Goal: Task Accomplishment & Management: Complete application form

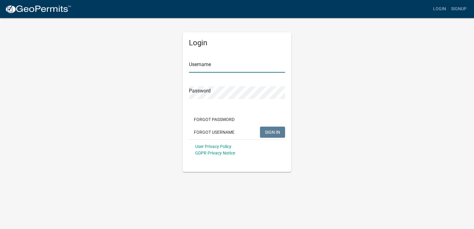
type input "shawnhanson_3"
click at [277, 131] on span "SIGN IN" at bounding box center [272, 131] width 15 height 5
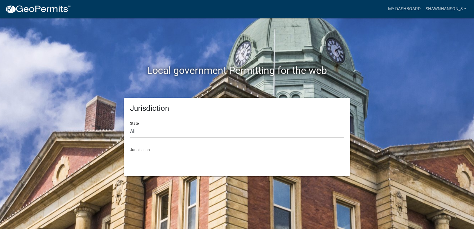
click at [179, 132] on select "All Colorado Georgia Indiana Iowa Kansas Minnesota Ohio South Carolina Wisconsin" at bounding box center [237, 131] width 214 height 13
select select "Minnesota"
click at [130, 125] on select "All Colorado Georgia Indiana Iowa Kansas Minnesota Ohio South Carolina Wisconsin" at bounding box center [237, 131] width 214 height 13
click at [143, 154] on select "Becker County, Minnesota Benton County, Minnesota Carlton County, Minnesota Cit…" at bounding box center [237, 158] width 214 height 13
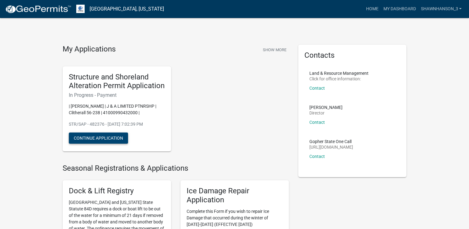
click at [110, 138] on button "Continue Application" at bounding box center [98, 137] width 59 height 11
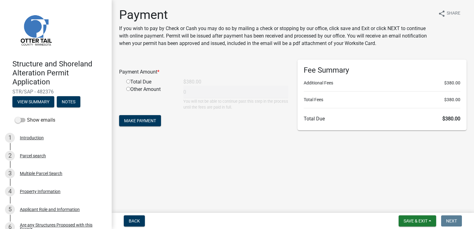
click at [127, 83] on input "radio" at bounding box center [128, 81] width 4 height 4
radio input "true"
type input "380"
click at [152, 119] on span "Make Payment" at bounding box center [140, 120] width 32 height 5
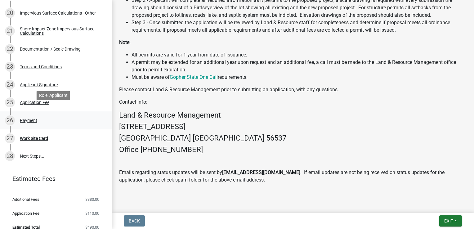
scroll to position [471, 0]
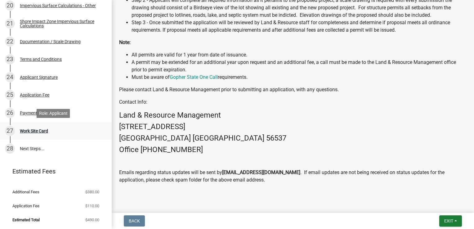
click at [43, 129] on div "Work Site Card" at bounding box center [34, 131] width 28 height 4
click at [31, 147] on link "28 Next Steps..." at bounding box center [56, 149] width 112 height 18
drag, startPoint x: 31, startPoint y: 147, endPoint x: 35, endPoint y: 151, distance: 5.0
click at [35, 151] on link "28 Next Steps..." at bounding box center [56, 149] width 112 height 18
click at [39, 131] on div "Work Site Card" at bounding box center [34, 131] width 28 height 4
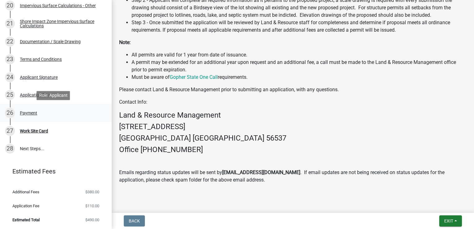
click at [33, 112] on div "Payment" at bounding box center [28, 113] width 17 height 4
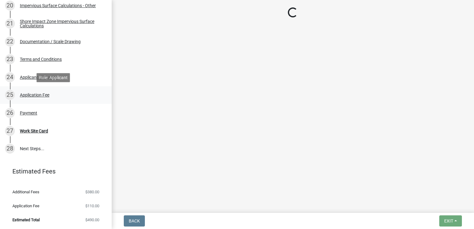
click at [33, 96] on div "Application Fee" at bounding box center [34, 95] width 29 height 4
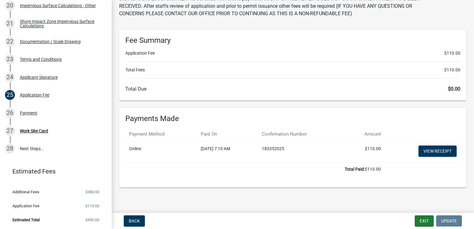
scroll to position [38, 0]
click at [36, 151] on link "28 Next Steps..." at bounding box center [56, 149] width 112 height 18
click at [33, 147] on link "28 Next Steps..." at bounding box center [56, 149] width 112 height 18
click at [33, 131] on div "Work Site Card" at bounding box center [34, 131] width 28 height 4
click at [26, 112] on div "Payment" at bounding box center [28, 113] width 17 height 4
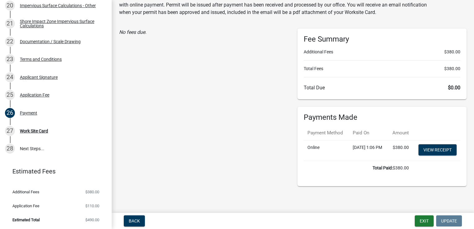
scroll to position [0, 0]
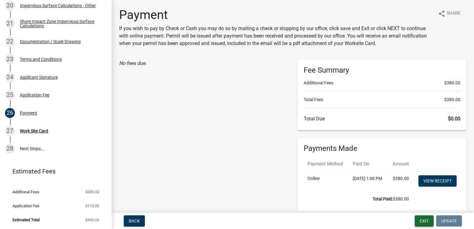
click at [428, 223] on button "Exit" at bounding box center [424, 220] width 19 height 11
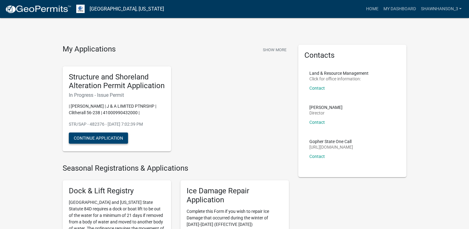
click at [93, 139] on button "Continue Application" at bounding box center [98, 137] width 59 height 11
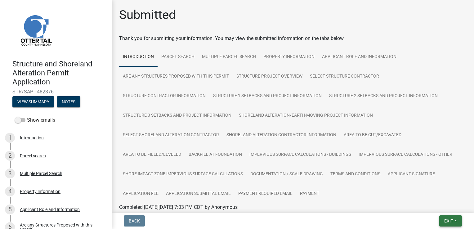
click at [457, 223] on button "Exit" at bounding box center [450, 220] width 23 height 11
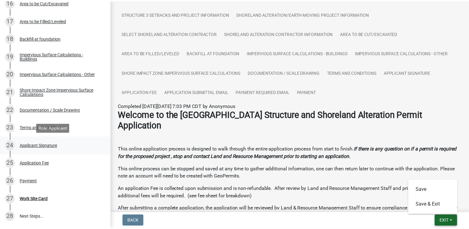
scroll to position [471, 0]
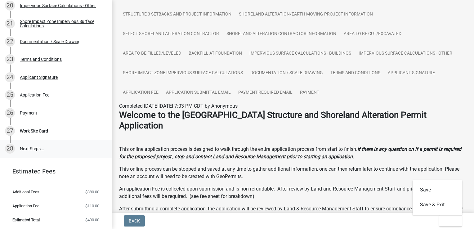
click at [29, 148] on link "28 Next Steps..." at bounding box center [56, 149] width 112 height 18
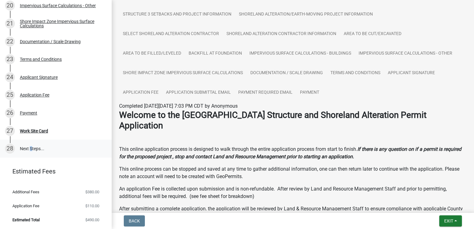
click at [29, 148] on link "28 Next Steps..." at bounding box center [56, 149] width 112 height 18
drag, startPoint x: 29, startPoint y: 148, endPoint x: 25, endPoint y: 148, distance: 3.7
click at [25, 148] on link "28 Next Steps..." at bounding box center [56, 149] width 112 height 18
click at [452, 218] on span "Exit" at bounding box center [448, 220] width 9 height 5
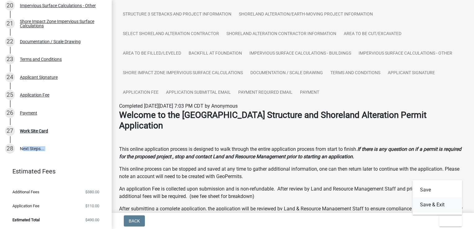
click at [438, 208] on button "Save & Exit" at bounding box center [437, 204] width 50 height 15
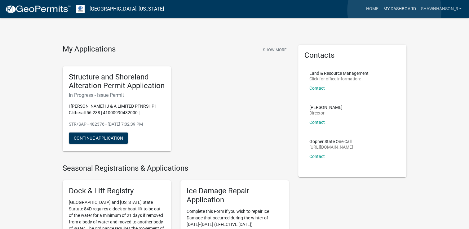
click at [394, 10] on link "My Dashboard" at bounding box center [400, 9] width 38 height 12
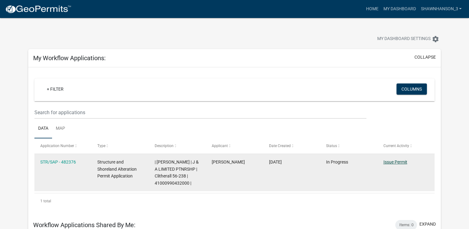
click at [396, 162] on link "Issue Permit" at bounding box center [395, 161] width 24 height 5
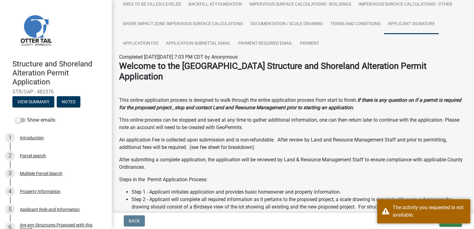
scroll to position [155, 0]
